Goal: Task Accomplishment & Management: Manage account settings

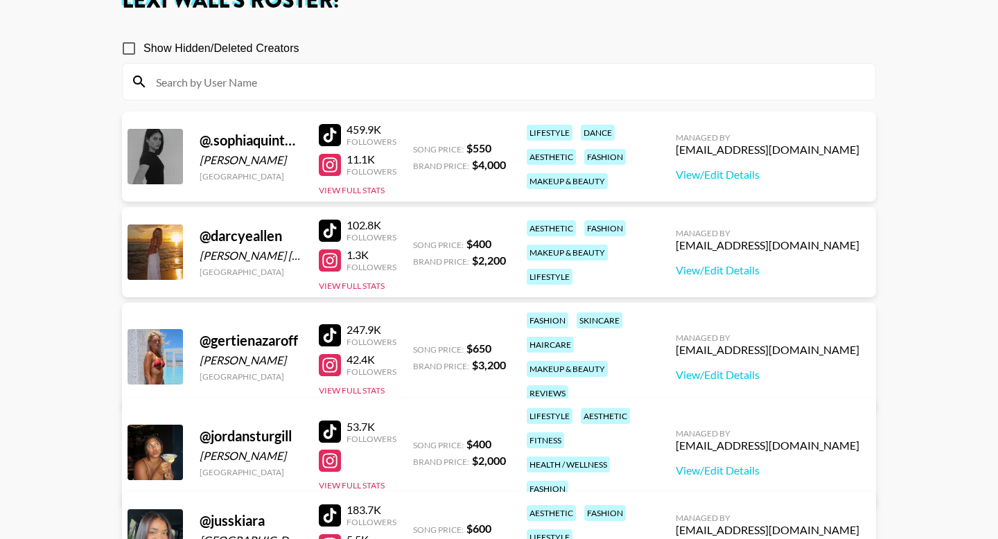
scroll to position [158, 0]
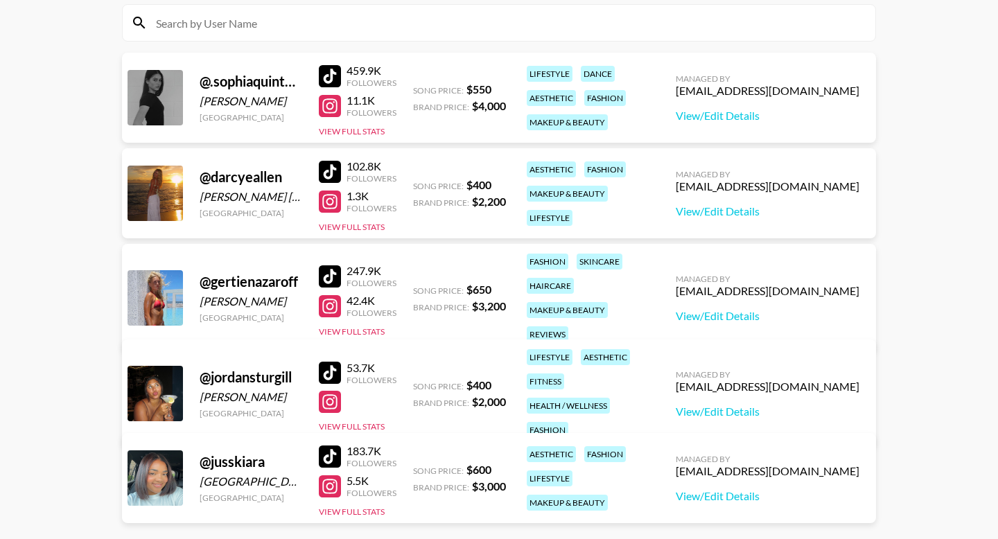
click at [776, 410] on div "Managed By [EMAIL_ADDRESS][DOMAIN_NAME] View/Edit Details" at bounding box center [768, 393] width 206 height 71
click at [773, 405] on link "View/Edit Details" at bounding box center [768, 412] width 184 height 14
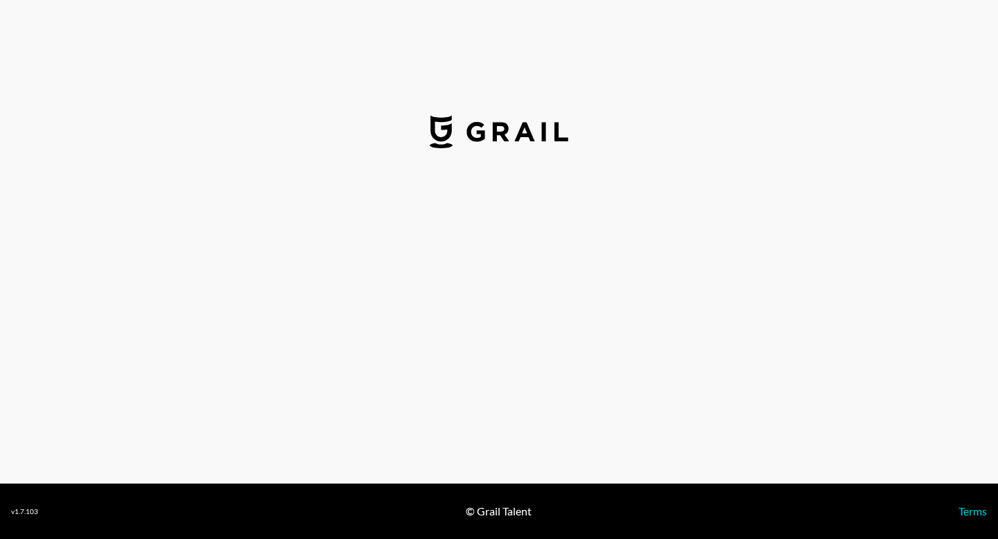
select select "USD"
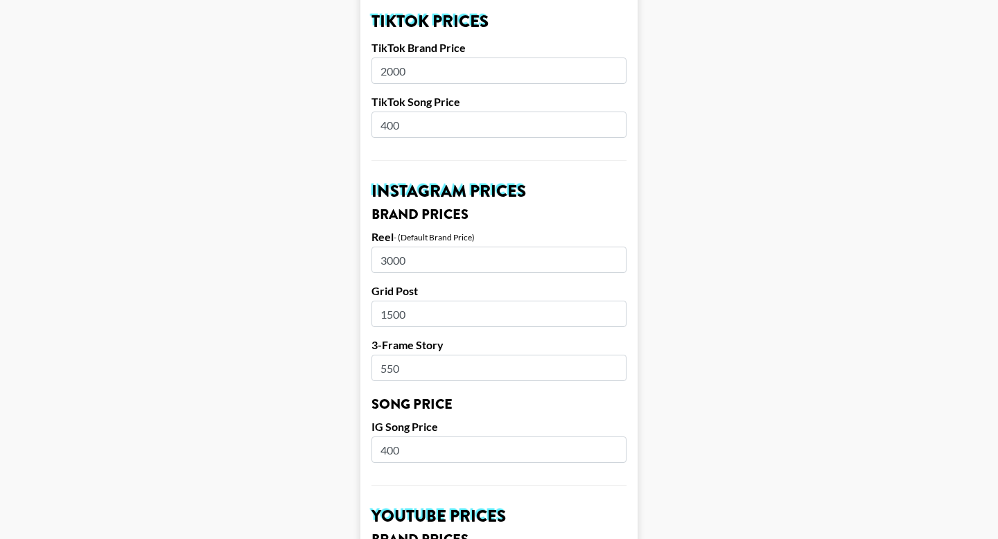
scroll to position [508, 0]
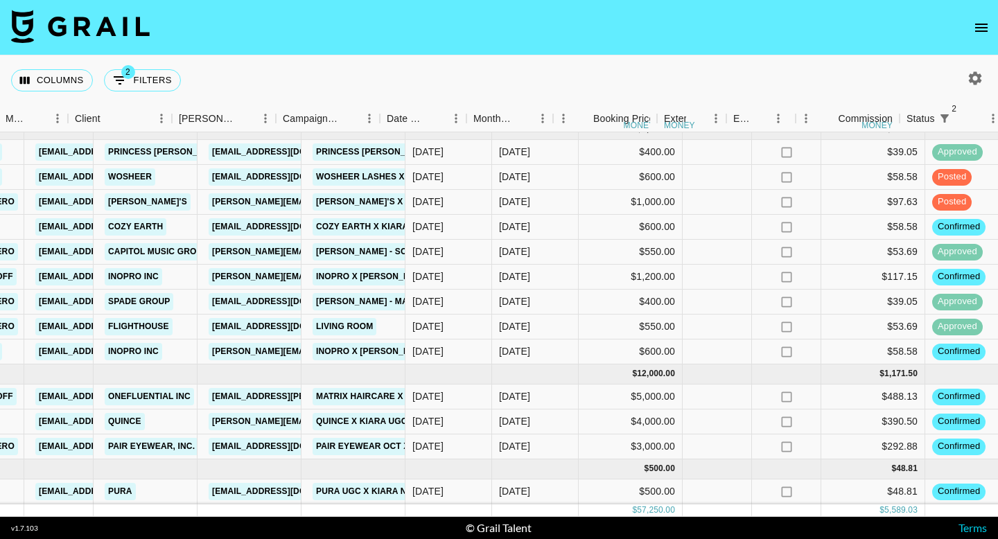
scroll to position [796, 401]
